Goal: Task Accomplishment & Management: Complete application form

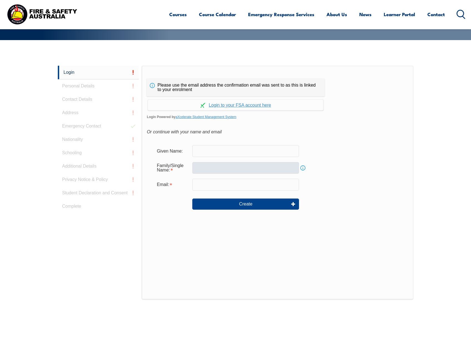
scroll to position [148, 0]
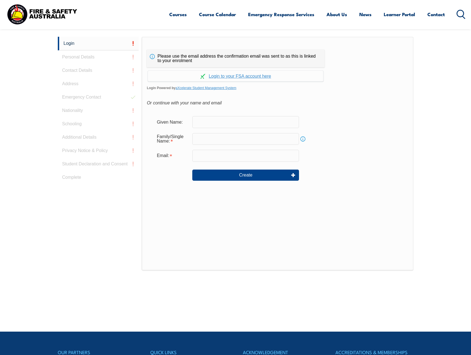
click at [214, 122] on input "text" at bounding box center [245, 122] width 107 height 12
type input "[PERSON_NAME]"
type input "Penrose"
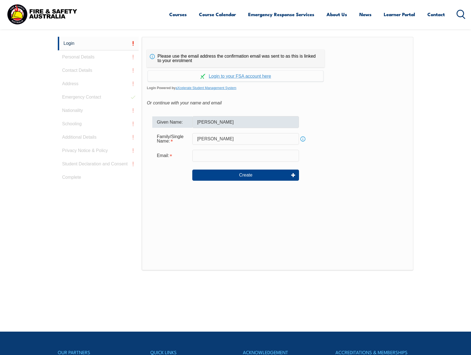
type input "vaughan.penrose@loyyangb.com"
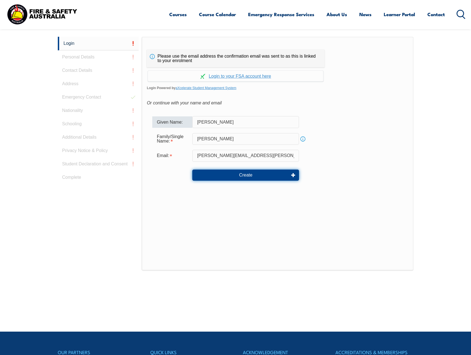
click at [265, 178] on button "Create" at bounding box center [245, 174] width 107 height 11
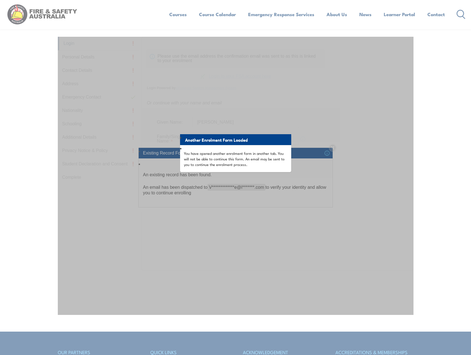
click at [397, 115] on div "Another Enrolment Form Loaded You have opened another enrolment form in another…" at bounding box center [236, 176] width 356 height 278
click at [318, 153] on div "Another Enrolment Form Loaded You have opened another enrolment form in another…" at bounding box center [236, 176] width 356 height 278
click at [134, 22] on div "**********" at bounding box center [235, 177] width 471 height 355
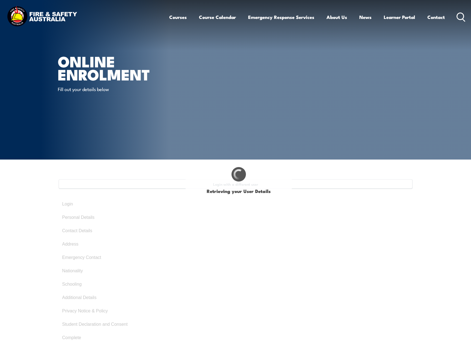
type input "[PERSON_NAME]"
type input "[DATE]"
type input "5SASJF9R53"
select select "M"
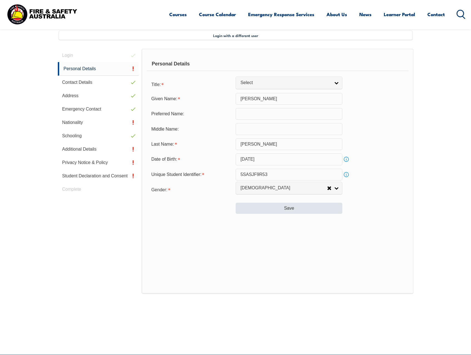
scroll to position [152, 0]
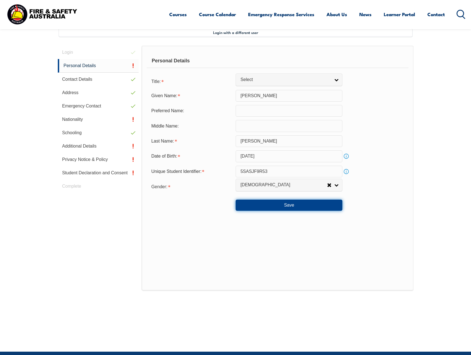
click at [279, 206] on button "Save" at bounding box center [289, 204] width 107 height 11
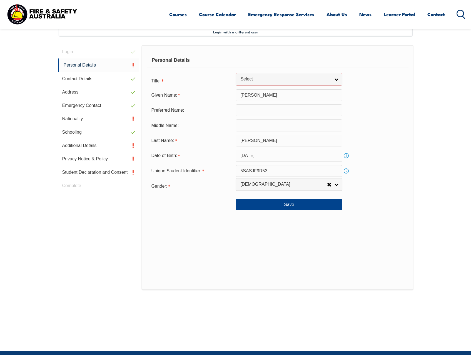
scroll to position [141, 0]
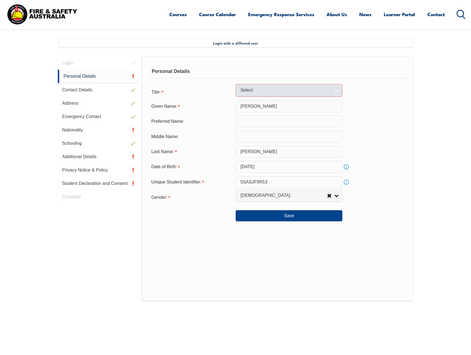
click at [334, 89] on link "Select" at bounding box center [289, 90] width 107 height 13
click at [258, 101] on li "Mr" at bounding box center [289, 99] width 104 height 7
select select "Mr"
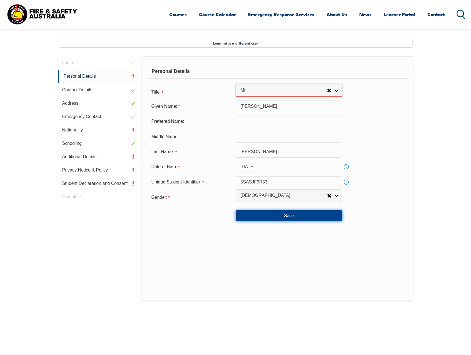
click at [289, 213] on button "Save" at bounding box center [289, 215] width 107 height 11
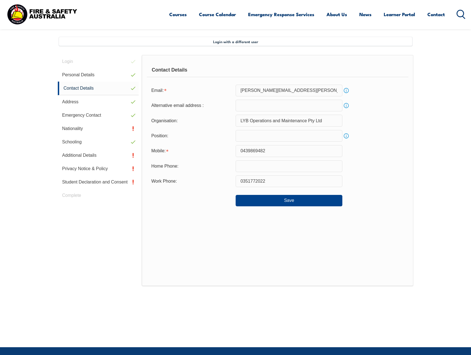
scroll to position [152, 0]
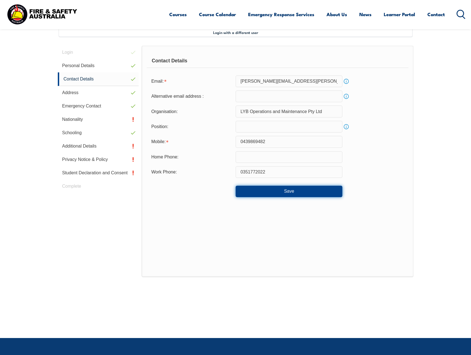
click at [273, 193] on button "Save" at bounding box center [289, 190] width 107 height 11
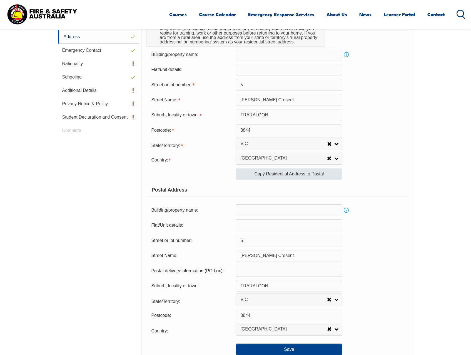
scroll to position [291, 0]
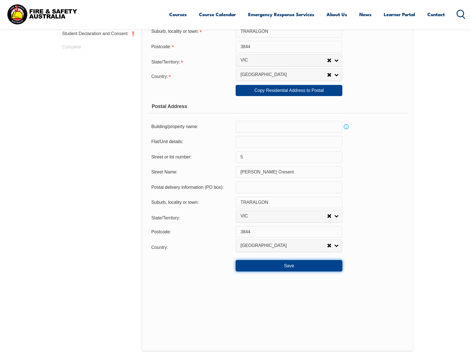
click at [259, 262] on button "Save" at bounding box center [289, 265] width 107 height 11
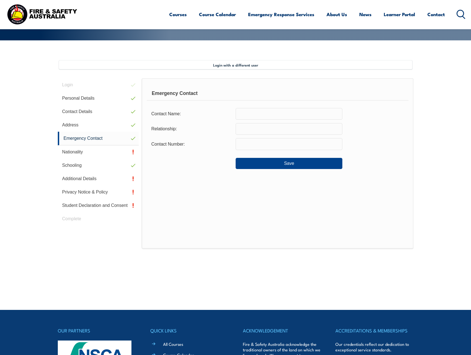
scroll to position [68, 0]
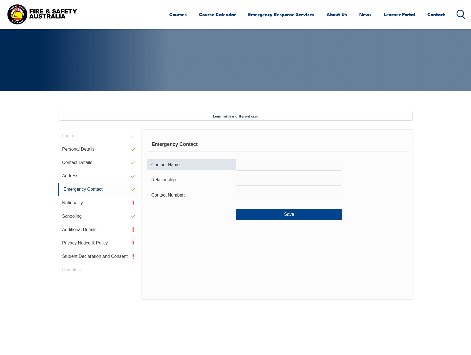
click at [245, 168] on input "text" at bounding box center [289, 165] width 107 height 12
type input "Milly Sap[kin"
click at [266, 179] on input "text" at bounding box center [289, 180] width 107 height 12
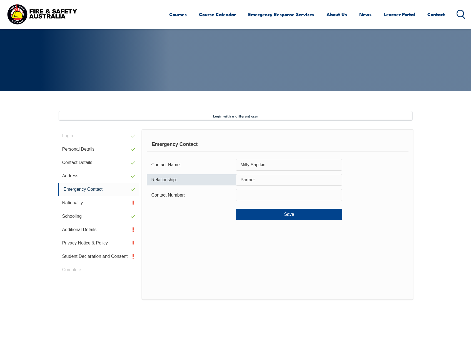
type input "Partner"
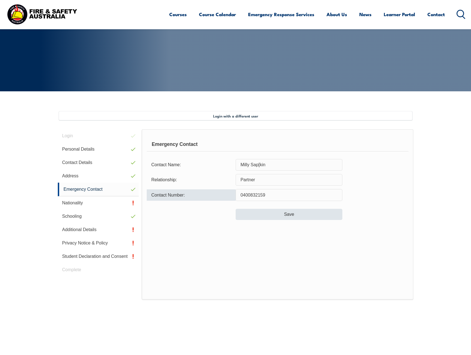
type input "0400832159"
click at [276, 217] on button "Save" at bounding box center [289, 214] width 107 height 11
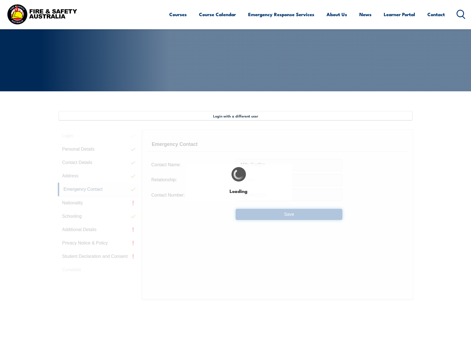
type input "Milly Sap[kin"
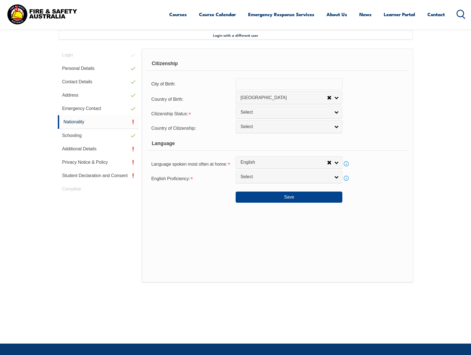
scroll to position [152, 0]
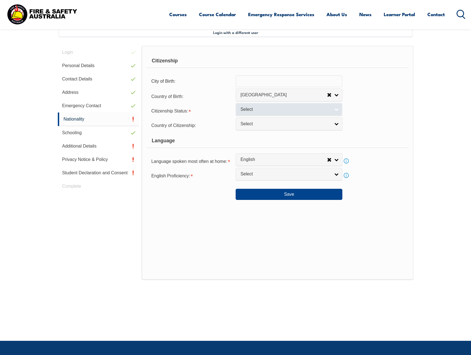
click at [337, 108] on link "Select" at bounding box center [289, 109] width 107 height 13
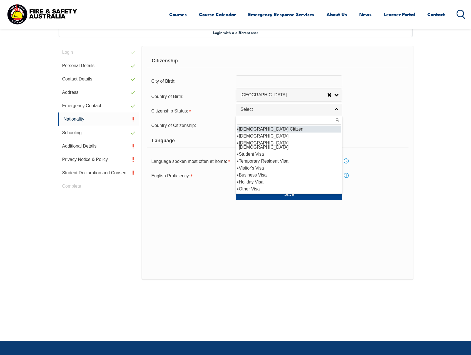
click at [297, 127] on li "Australian Citizen" at bounding box center [289, 128] width 104 height 7
select select "1"
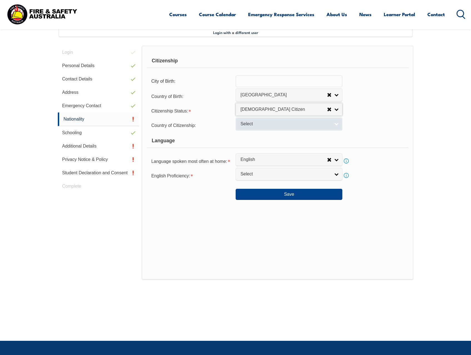
click at [336, 125] on link "Select" at bounding box center [289, 123] width 107 height 13
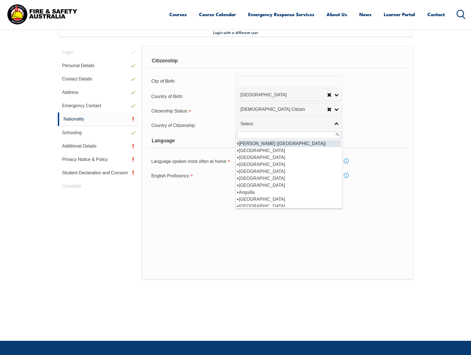
click at [379, 111] on div "Citizenship Status: Australian Citizen New Zealand Citizen Australian Permanent…" at bounding box center [278, 110] width 262 height 11
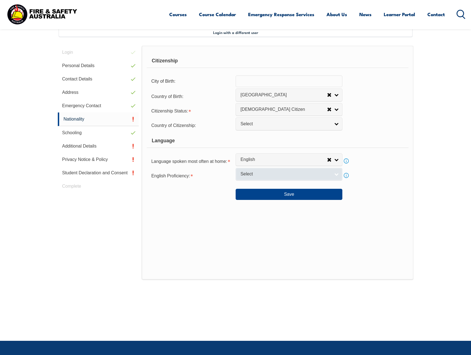
click at [338, 174] on link "Select" at bounding box center [289, 174] width 107 height 13
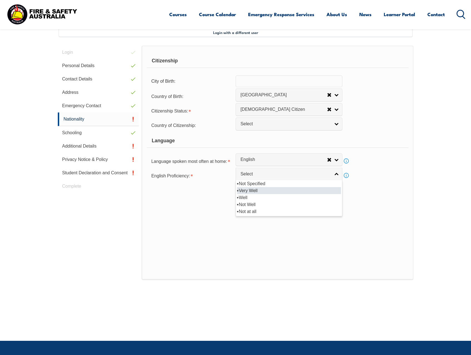
click at [284, 192] on li "Very Well" at bounding box center [289, 190] width 104 height 7
select select "1"
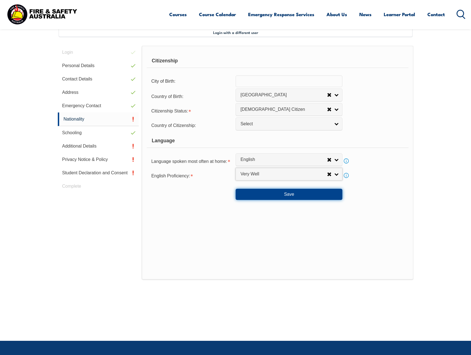
click at [313, 191] on button "Save" at bounding box center [289, 194] width 107 height 11
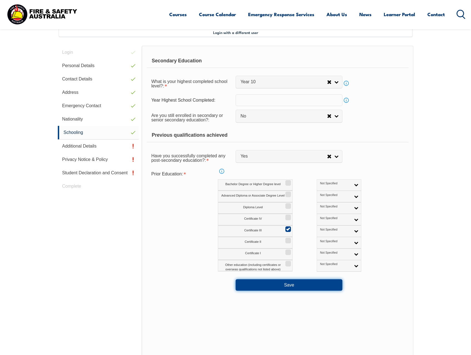
click at [316, 286] on button "Save" at bounding box center [289, 284] width 107 height 11
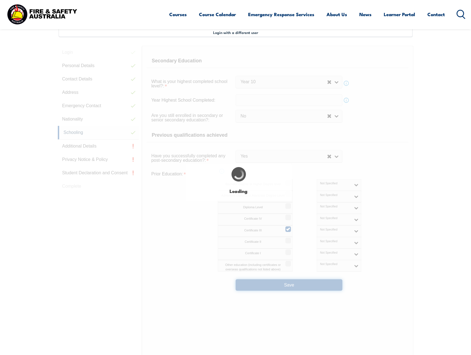
select select
select select "false"
select select "true"
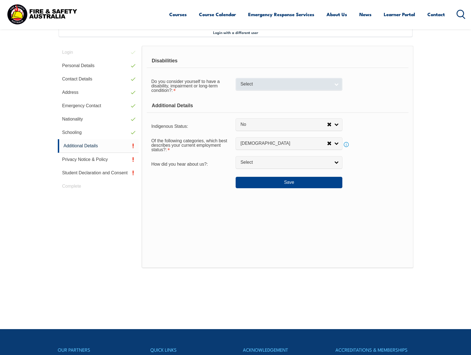
click at [337, 83] on link "Select" at bounding box center [289, 84] width 107 height 13
click at [314, 95] on li "No" at bounding box center [289, 93] width 104 height 7
select select "false"
click at [338, 162] on link "Select" at bounding box center [289, 162] width 107 height 13
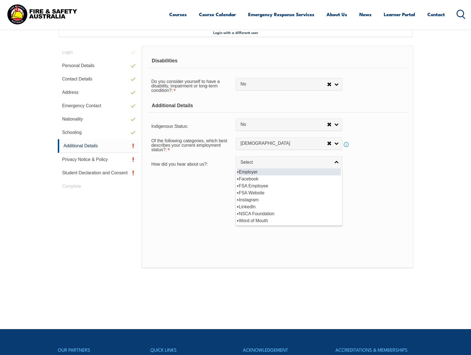
click at [322, 169] on li "Employer" at bounding box center [289, 171] width 104 height 7
select select "8019"
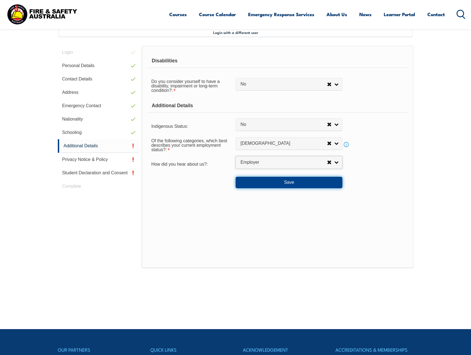
click at [319, 179] on button "Save" at bounding box center [289, 182] width 107 height 11
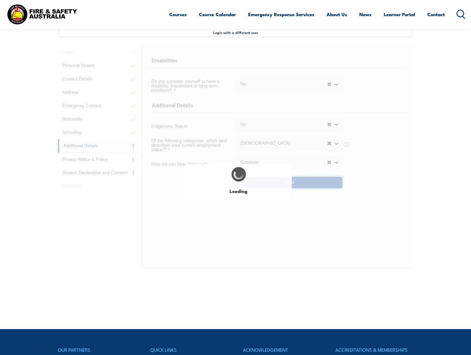
select select "false"
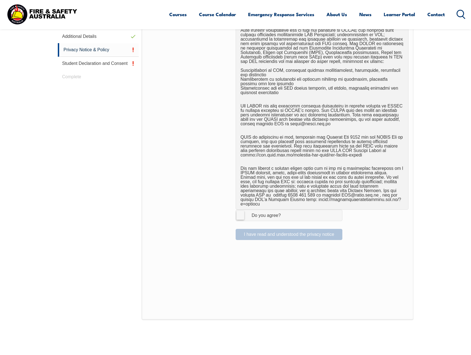
scroll to position [263, 0]
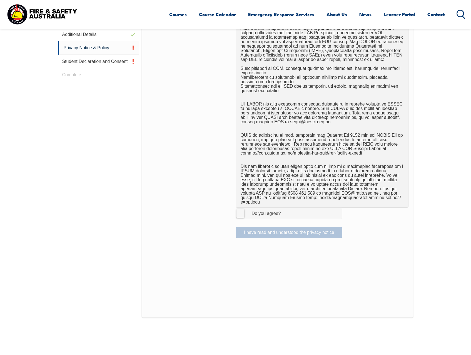
click at [238, 207] on label "I Agree Do you agree?" at bounding box center [289, 212] width 107 height 11
click at [285, 208] on input "I Agree Do you agree?" at bounding box center [289, 213] width 9 height 11
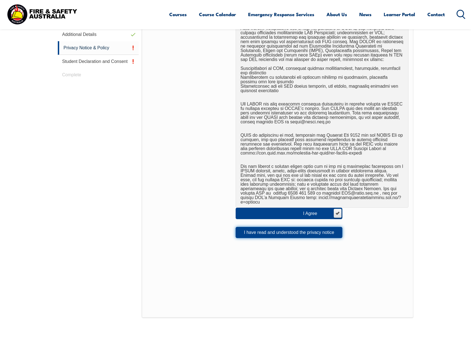
click at [279, 230] on button "I have read and understood the privacy notice" at bounding box center [289, 232] width 107 height 11
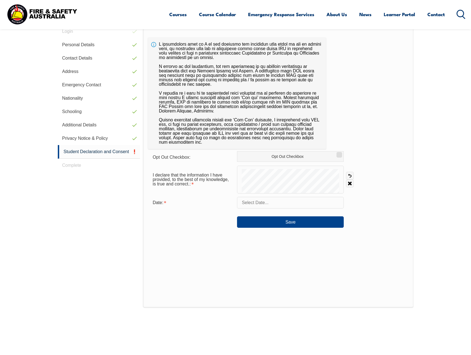
scroll to position [152, 0]
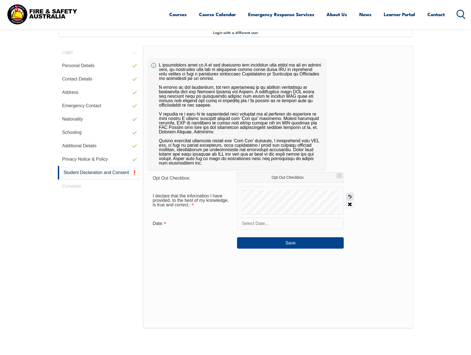
click at [353, 197] on link "Undo" at bounding box center [350, 196] width 8 height 8
click at [352, 197] on link "Undo" at bounding box center [350, 196] width 8 height 8
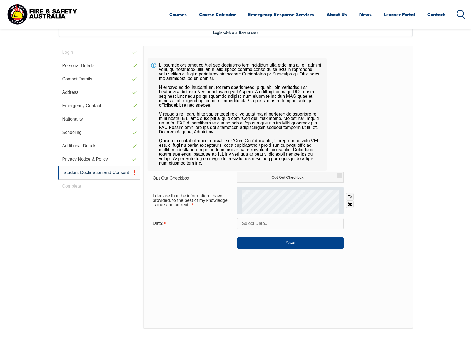
click at [262, 187] on div at bounding box center [290, 200] width 107 height 28
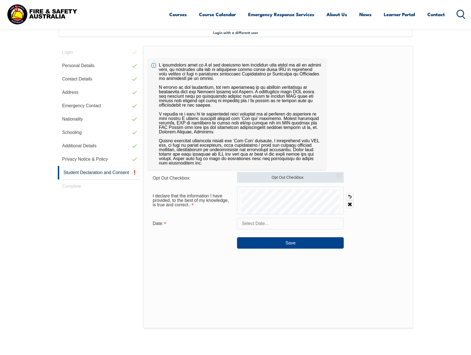
click at [305, 180] on form "Opt Out Checkbox: Opt Out Checkbox I declare that the information I have provid…" at bounding box center [278, 210] width 260 height 76
click at [254, 224] on input "text" at bounding box center [290, 223] width 107 height 12
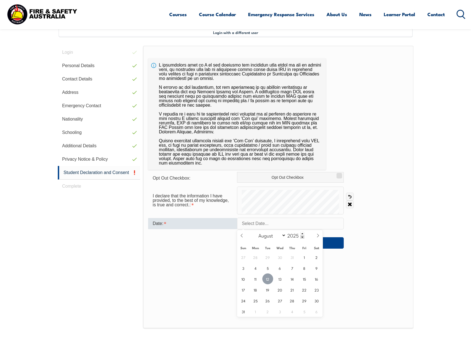
click at [271, 277] on span "12" at bounding box center [267, 278] width 11 height 11
type input "August 12, 2025"
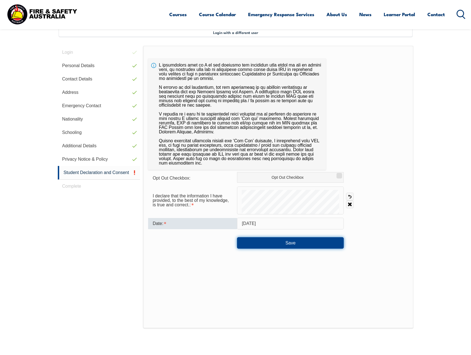
click at [293, 245] on button "Save" at bounding box center [290, 242] width 107 height 11
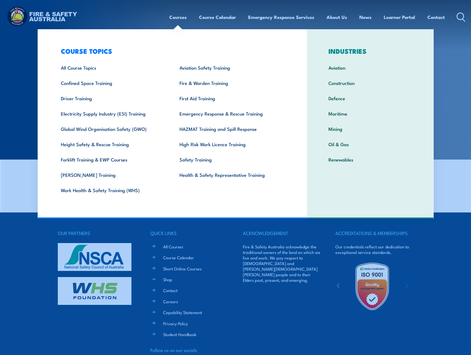
click at [173, 19] on link "Courses" at bounding box center [178, 17] width 18 height 15
